Goal: Find specific page/section: Find specific page/section

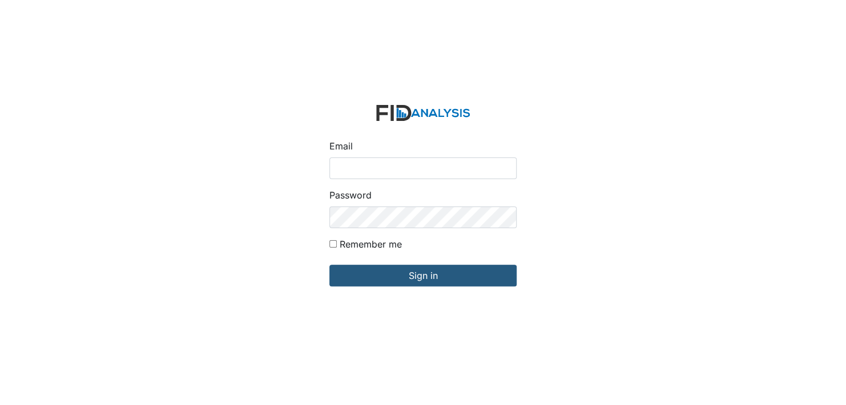
click at [388, 168] on input "Email" at bounding box center [422, 169] width 187 height 22
type input "[EMAIL_ADDRESS][DOMAIN_NAME]"
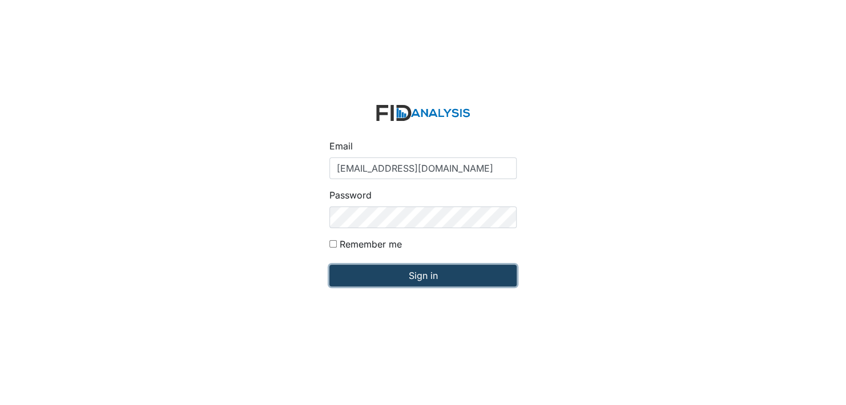
click at [448, 276] on input "Sign in" at bounding box center [422, 276] width 187 height 22
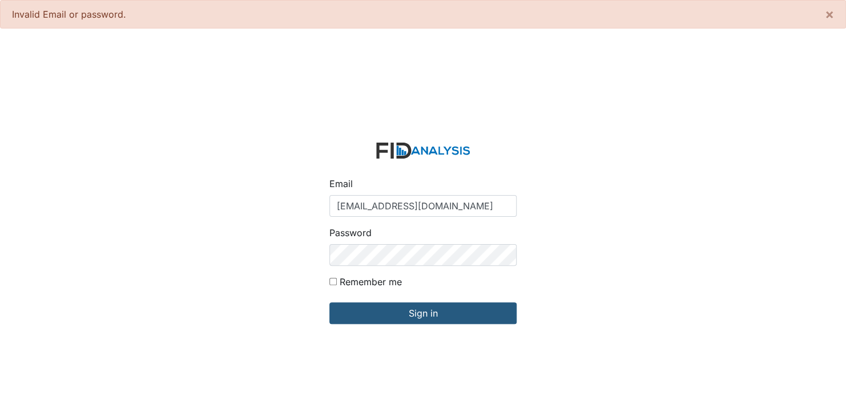
click at [407, 244] on div "Password" at bounding box center [422, 246] width 187 height 40
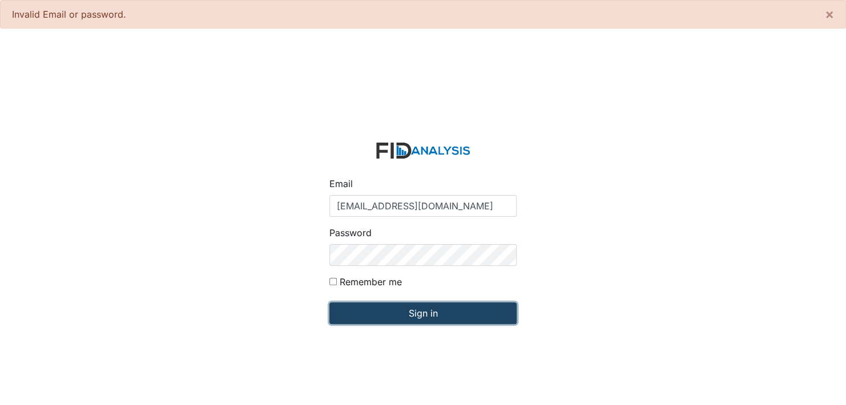
click at [437, 315] on input "Sign in" at bounding box center [422, 314] width 187 height 22
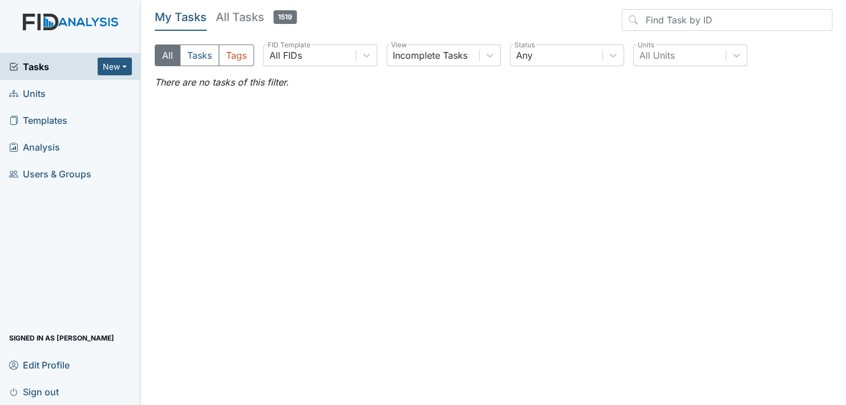
click at [63, 90] on link "Units" at bounding box center [70, 93] width 141 height 27
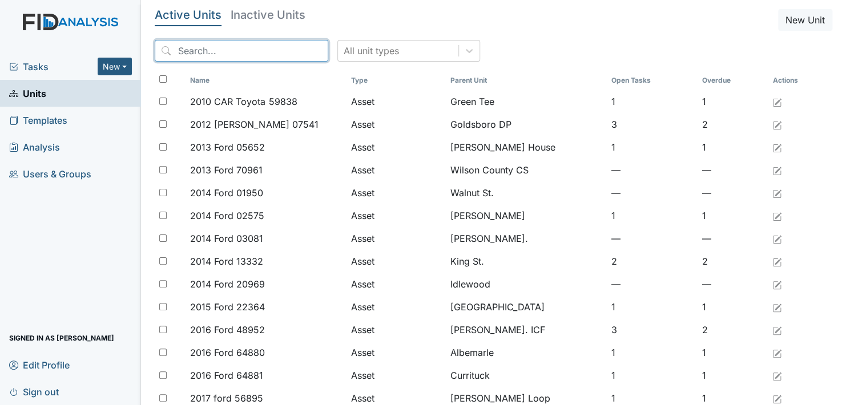
click at [219, 51] on input "search" at bounding box center [242, 51] width 174 height 22
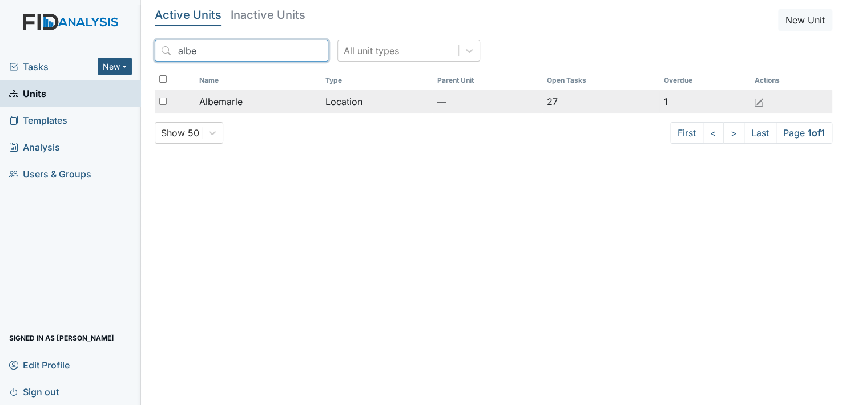
type input "albe"
click at [233, 106] on span "Albemarle" at bounding box center [220, 102] width 43 height 14
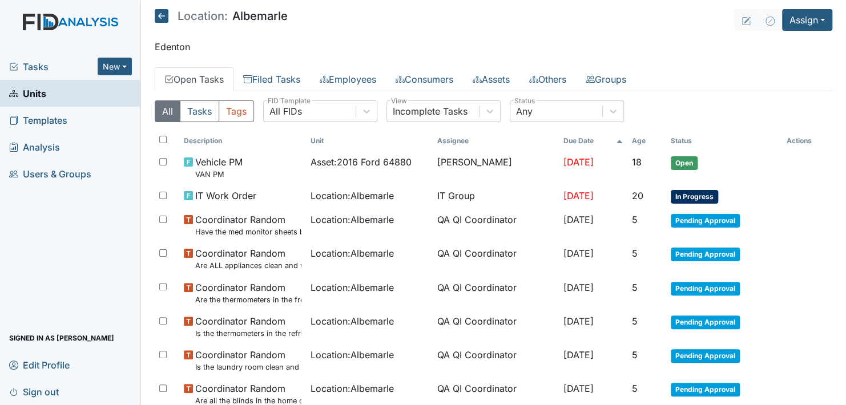
click at [159, 15] on icon at bounding box center [162, 16] width 14 height 14
